Goal: Find specific page/section: Find specific page/section

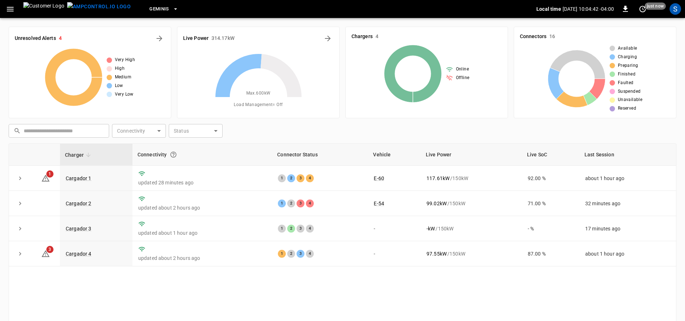
click at [10, 9] on icon "button" at bounding box center [10, 9] width 7 height 5
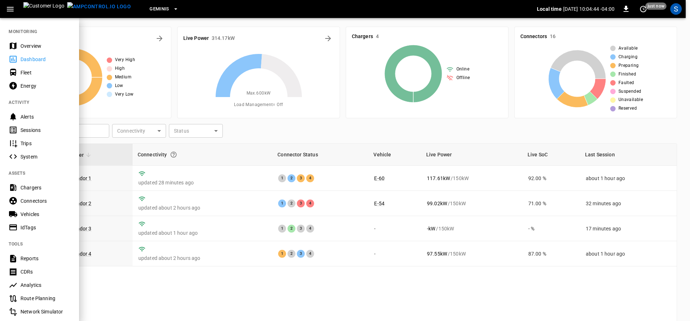
click at [38, 129] on div "Sessions" at bounding box center [45, 129] width 50 height 7
